Goal: Task Accomplishment & Management: Manage account settings

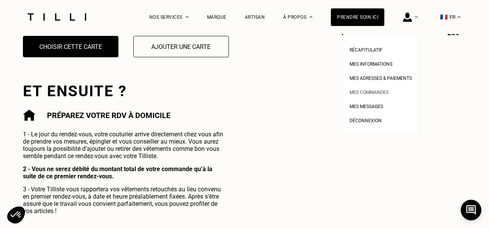
click at [370, 92] on span "Mes commandes" at bounding box center [368, 92] width 39 height 5
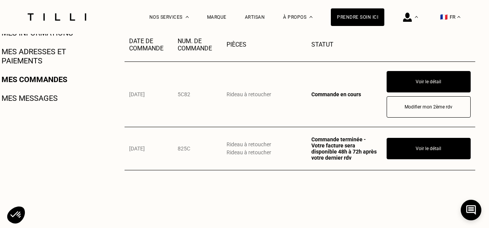
scroll to position [199, 0]
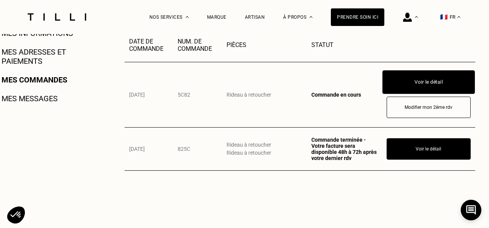
click at [419, 81] on button "Voir le détail" at bounding box center [428, 82] width 92 height 24
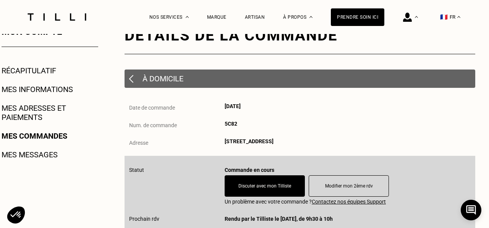
scroll to position [135, 0]
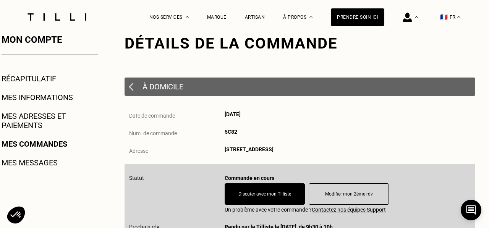
click at [22, 126] on link "Mes adresses et paiements" at bounding box center [50, 121] width 97 height 18
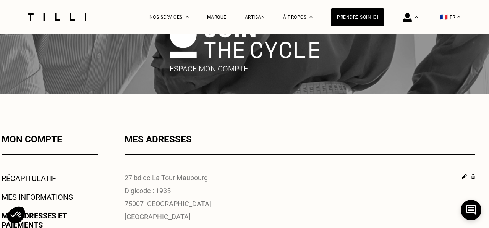
scroll to position [82, 0]
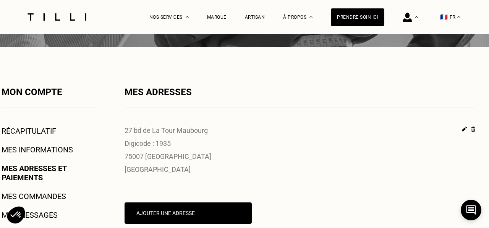
click at [50, 194] on link "Mes commandes" at bounding box center [34, 196] width 65 height 9
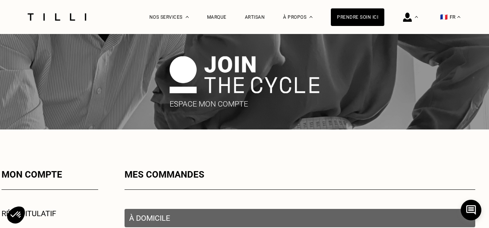
scroll to position [184, 0]
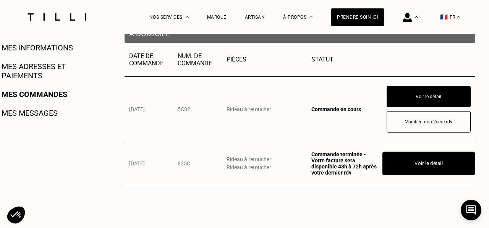
click at [418, 166] on button "Voir le détail" at bounding box center [428, 164] width 92 height 24
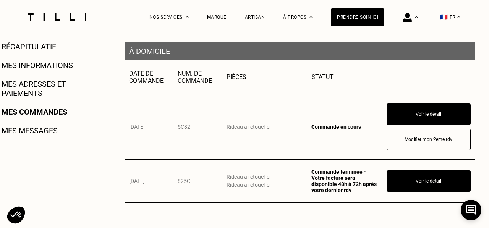
scroll to position [170, 0]
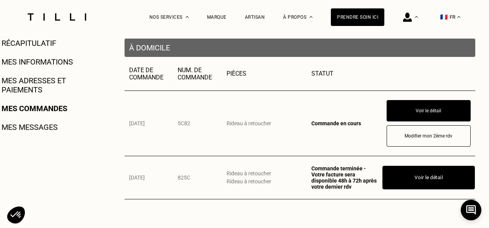
click at [404, 176] on button "Voir le détail" at bounding box center [428, 178] width 92 height 24
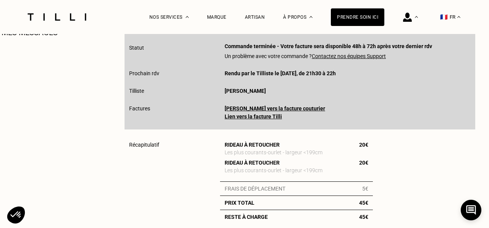
scroll to position [270, 0]
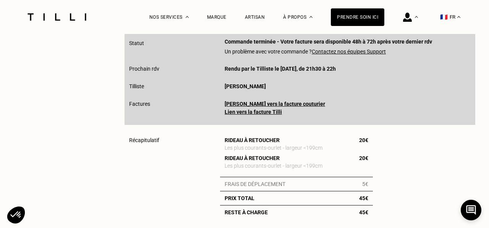
click at [259, 112] on link "Lien vers la facture Tilli" at bounding box center [253, 112] width 57 height 6
click at [269, 103] on link "[PERSON_NAME] vers la facture couturier" at bounding box center [275, 104] width 100 height 6
